Goal: Information Seeking & Learning: Learn about a topic

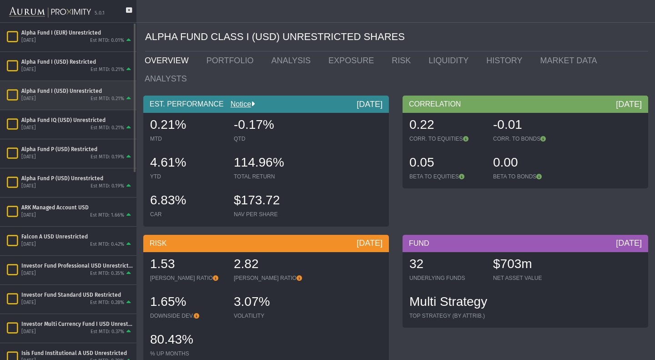
click at [84, 99] on div "[DATE] Est MTD: 0.21%" at bounding box center [76, 99] width 111 height 8
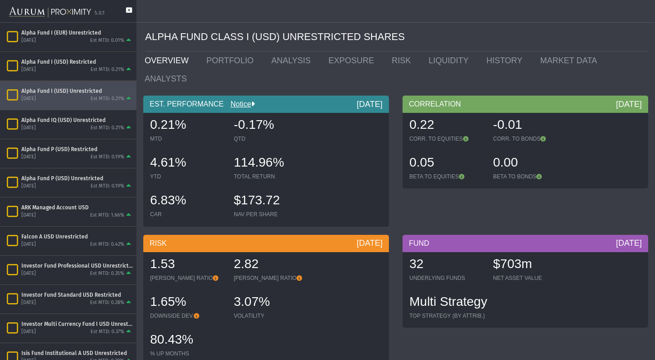
click at [128, 10] on icon at bounding box center [129, 14] width 6 height 15
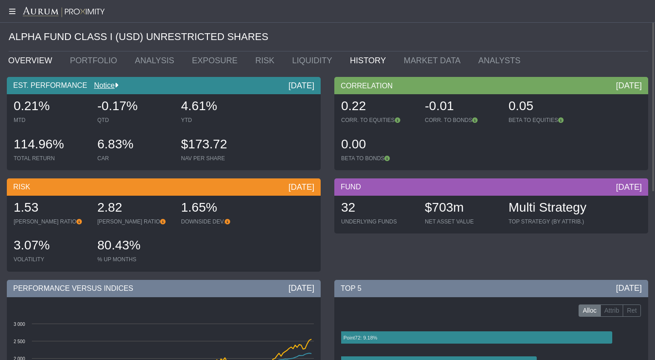
click at [343, 63] on link "HISTORY" at bounding box center [370, 60] width 54 height 18
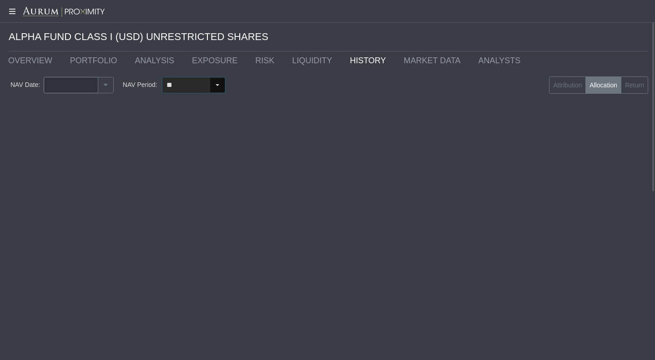
type input "********"
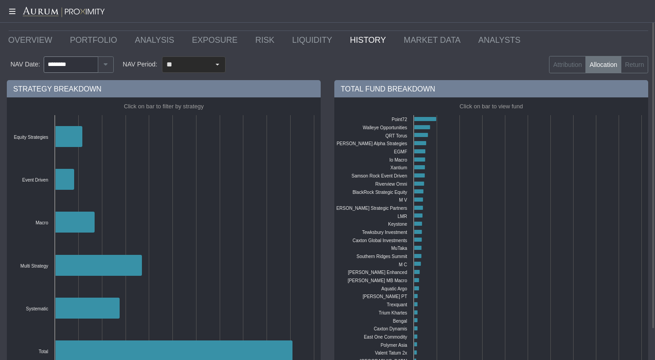
scroll to position [21, 0]
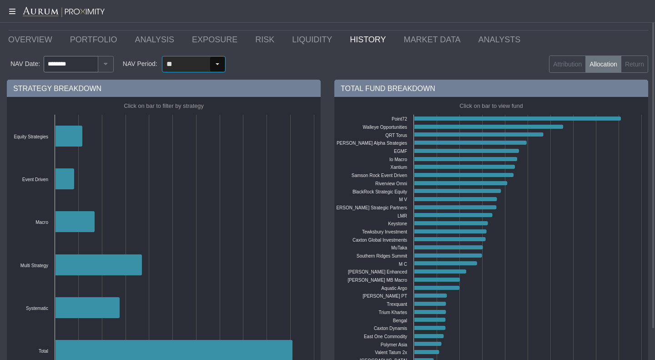
click at [217, 65] on div "Select" at bounding box center [217, 64] width 15 height 15
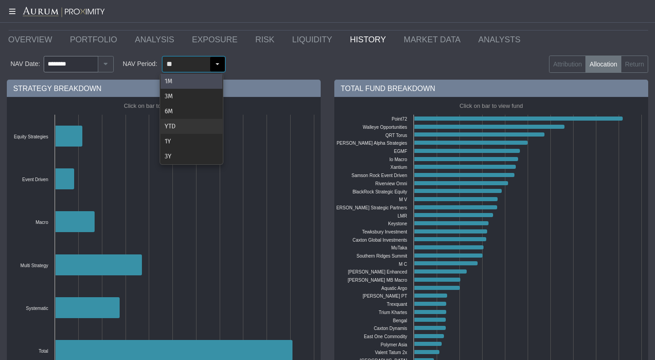
click at [185, 133] on div "YTD" at bounding box center [192, 126] width 62 height 15
type input "***"
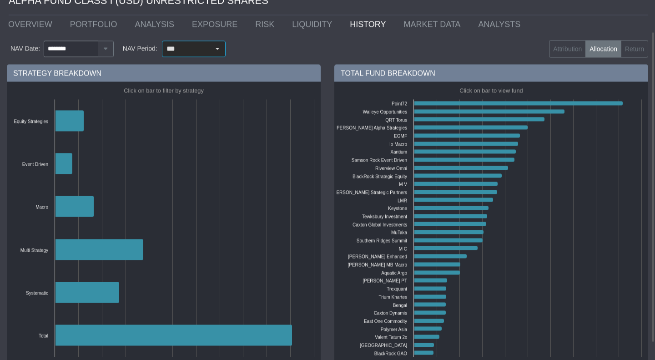
scroll to position [37, 0]
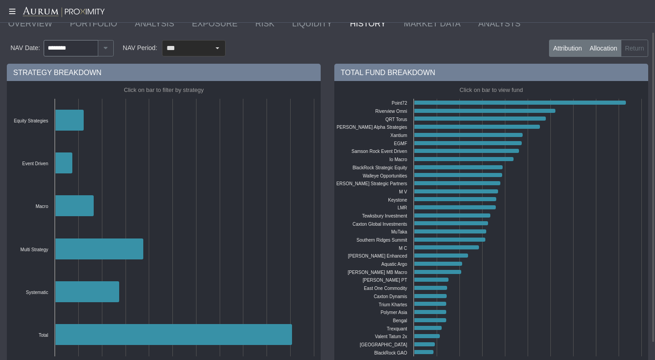
click at [565, 54] on label "Attribution" at bounding box center [567, 48] width 37 height 17
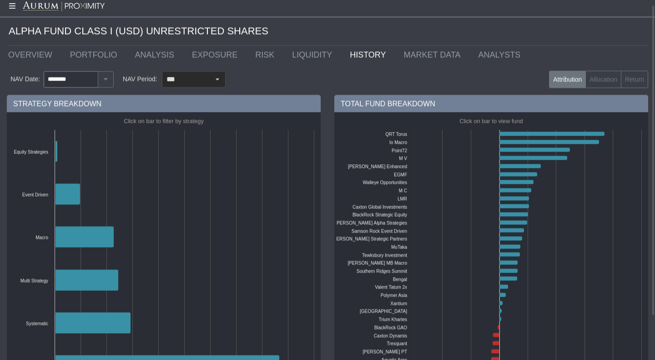
scroll to position [0, 0]
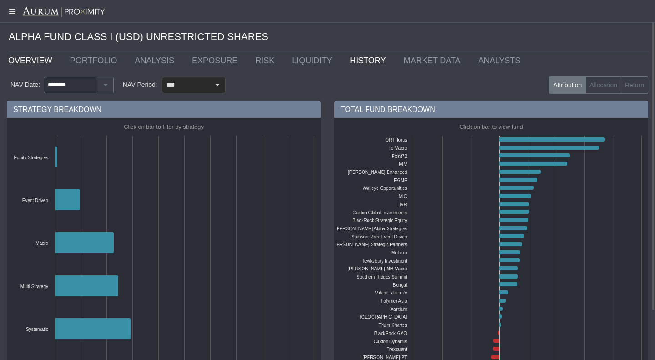
click at [16, 65] on link "OVERVIEW" at bounding box center [32, 60] width 62 height 18
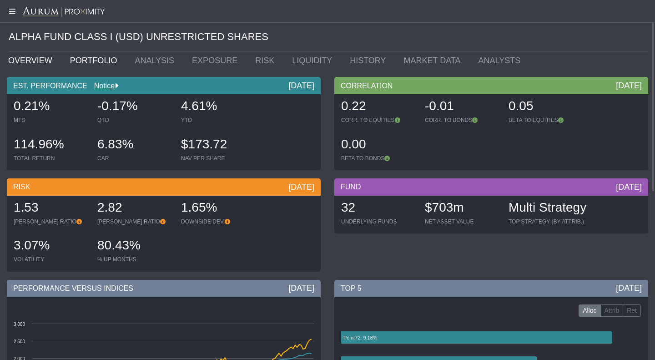
click at [85, 57] on link "PORTFOLIO" at bounding box center [95, 60] width 65 height 18
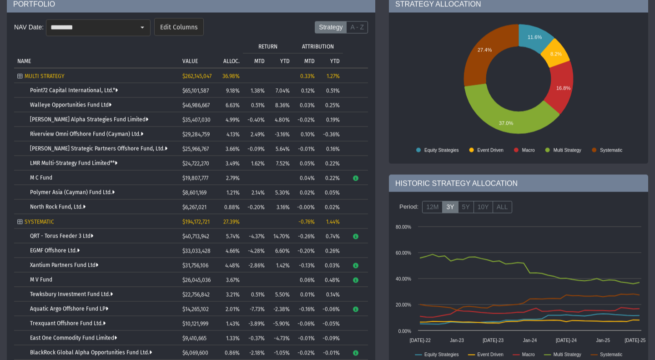
scroll to position [83, 0]
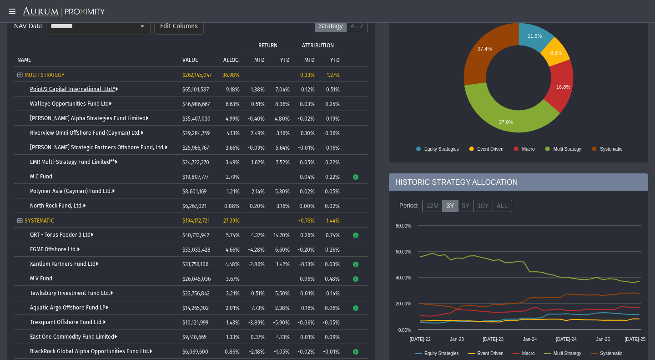
click at [91, 91] on link "Point72 Capital International, Ltd.*" at bounding box center [74, 89] width 88 height 6
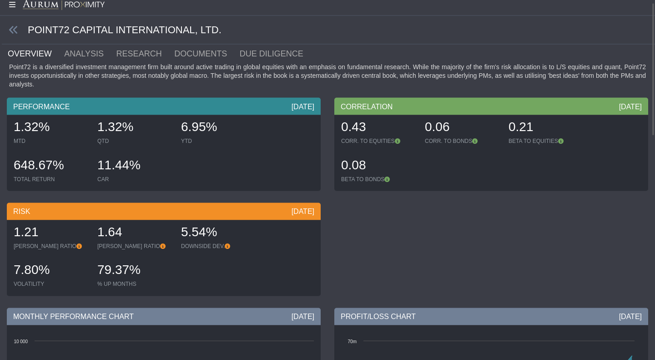
scroll to position [5, 0]
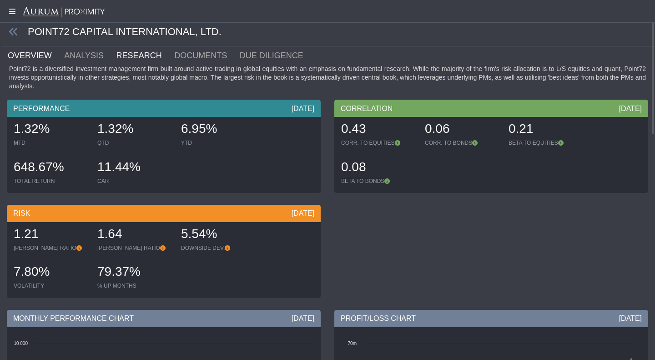
click at [115, 55] on link "RESEARCH" at bounding box center [144, 55] width 58 height 18
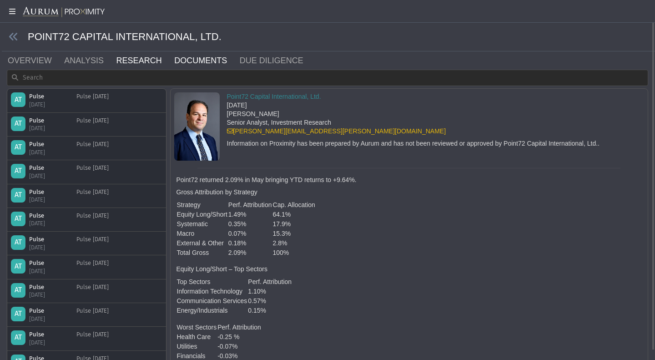
click at [185, 57] on link "DOCUMENTS" at bounding box center [205, 60] width 65 height 18
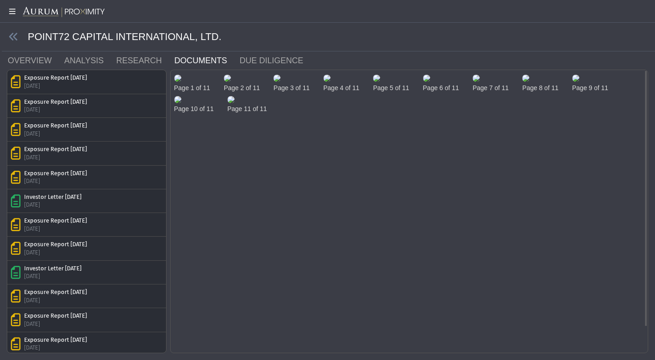
click at [181, 82] on img at bounding box center [177, 78] width 7 height 7
